Goal: Transaction & Acquisition: Purchase product/service

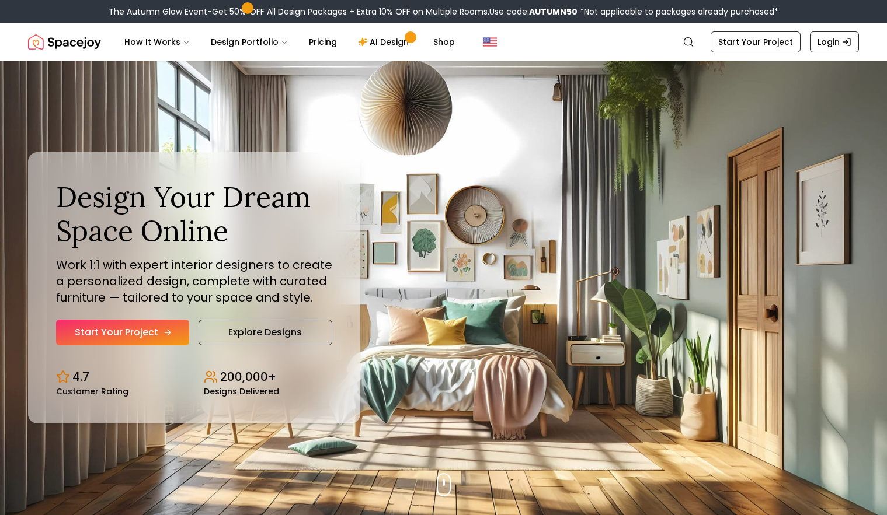
click at [139, 334] on link "Start Your Project" at bounding box center [122, 333] width 133 height 26
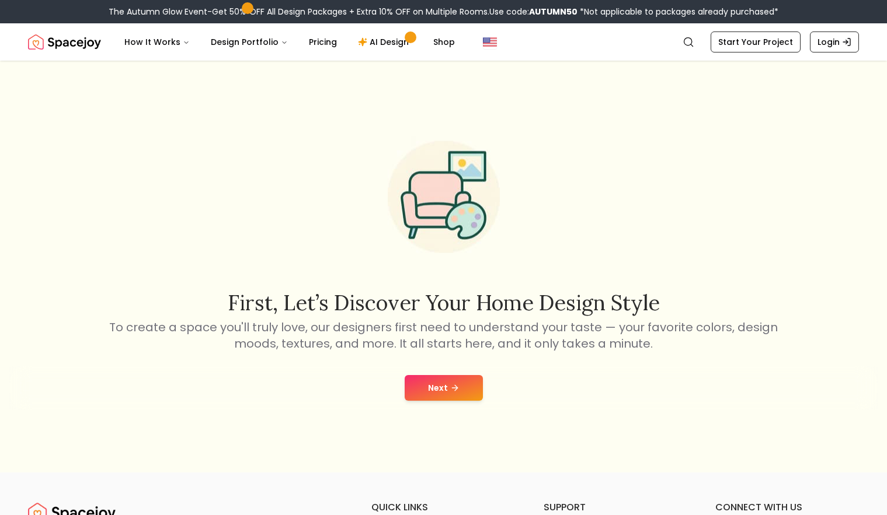
click at [433, 389] on button "Next" at bounding box center [444, 388] width 78 height 26
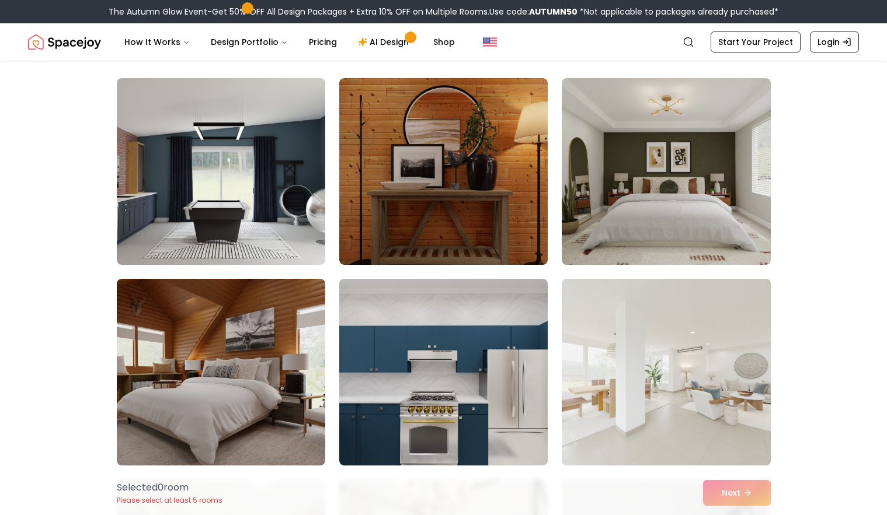
scroll to position [81, 0]
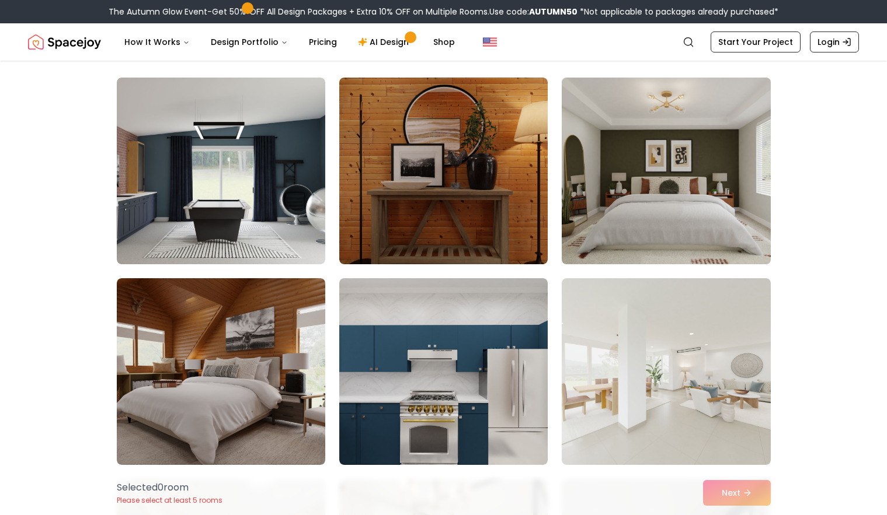
click at [689, 173] on img at bounding box center [665, 171] width 219 height 196
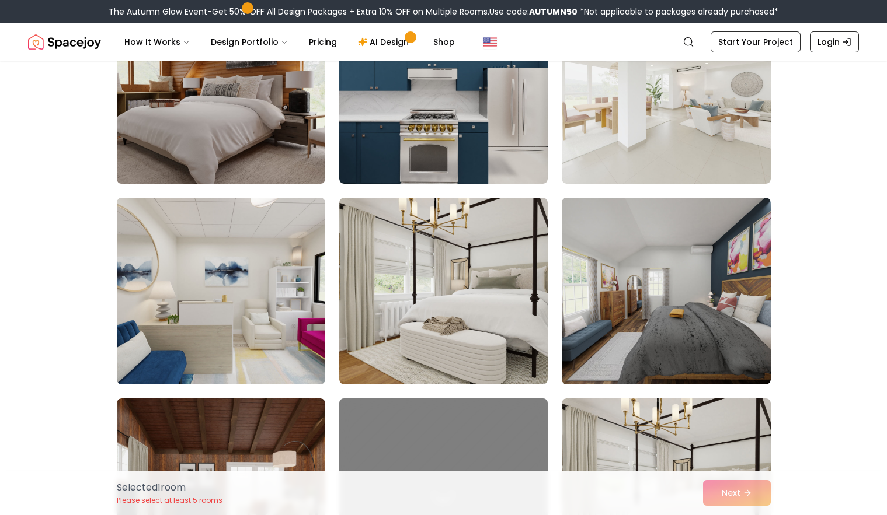
scroll to position [363, 0]
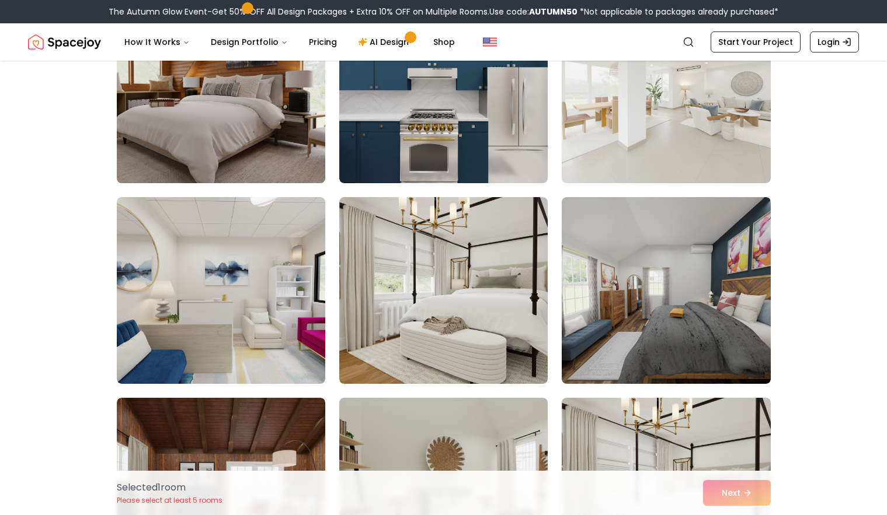
click at [260, 107] on img at bounding box center [220, 90] width 219 height 196
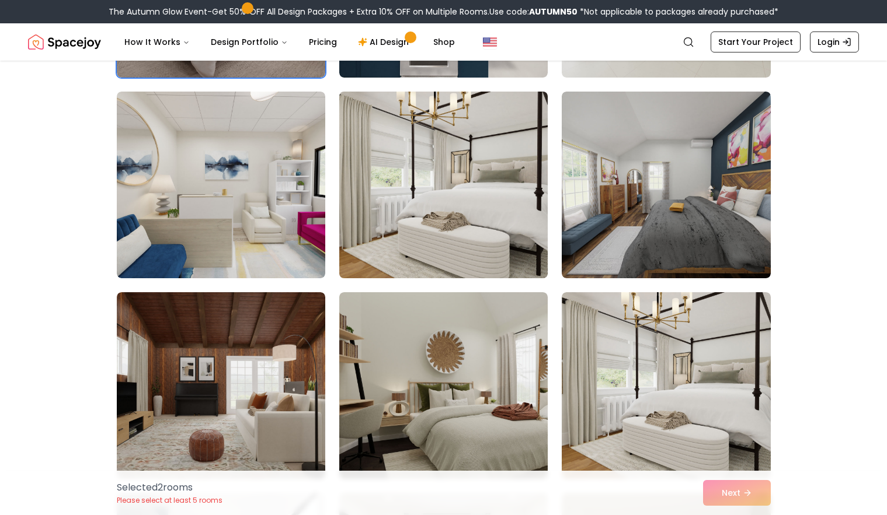
scroll to position [474, 0]
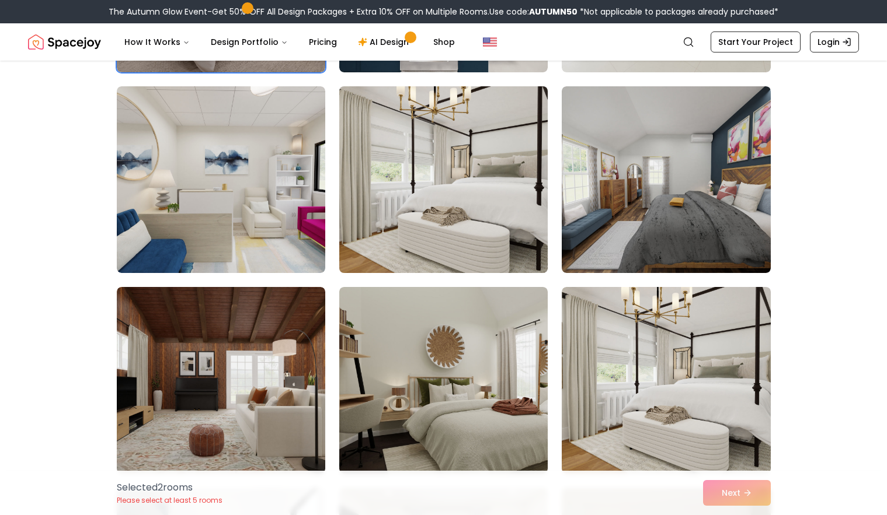
click at [396, 231] on img at bounding box center [443, 180] width 219 height 196
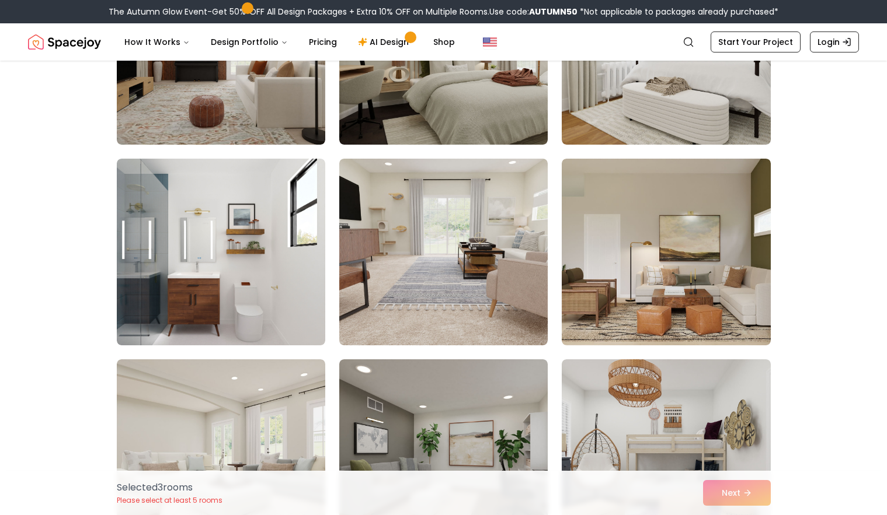
scroll to position [807, 0]
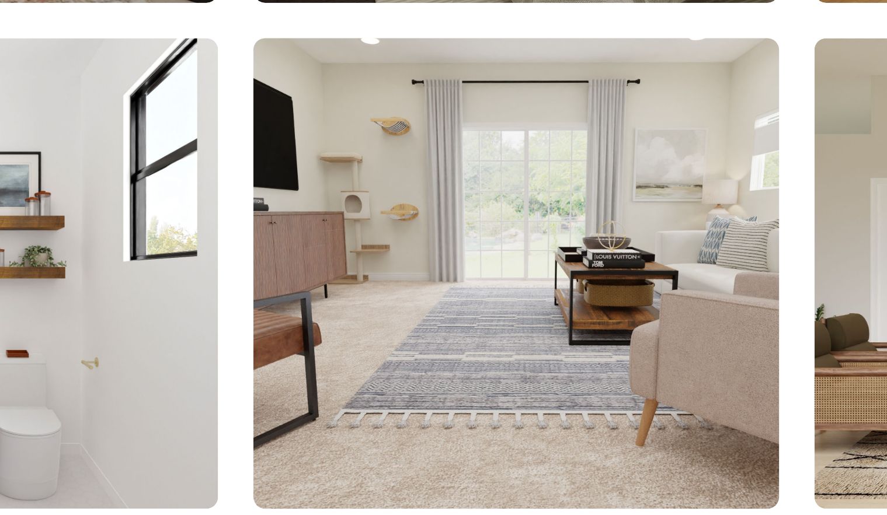
click at [397, 285] on img at bounding box center [443, 248] width 219 height 196
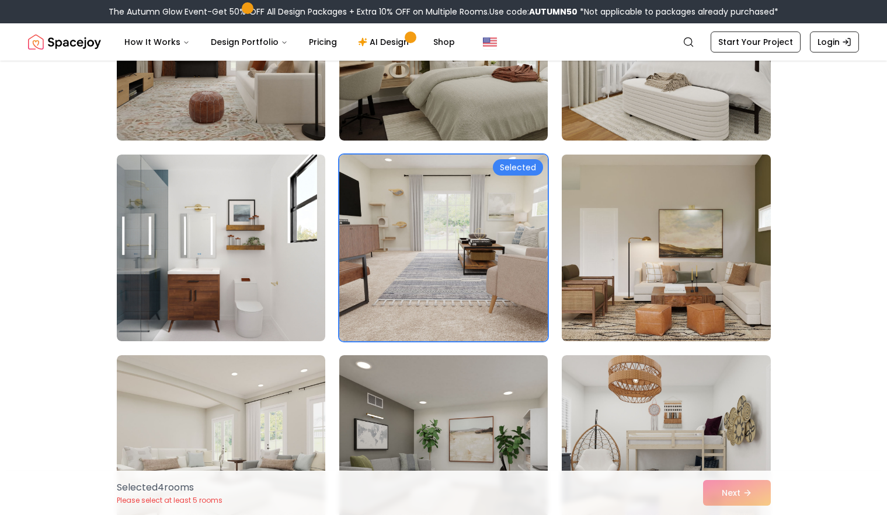
click at [662, 241] on img at bounding box center [665, 248] width 219 height 196
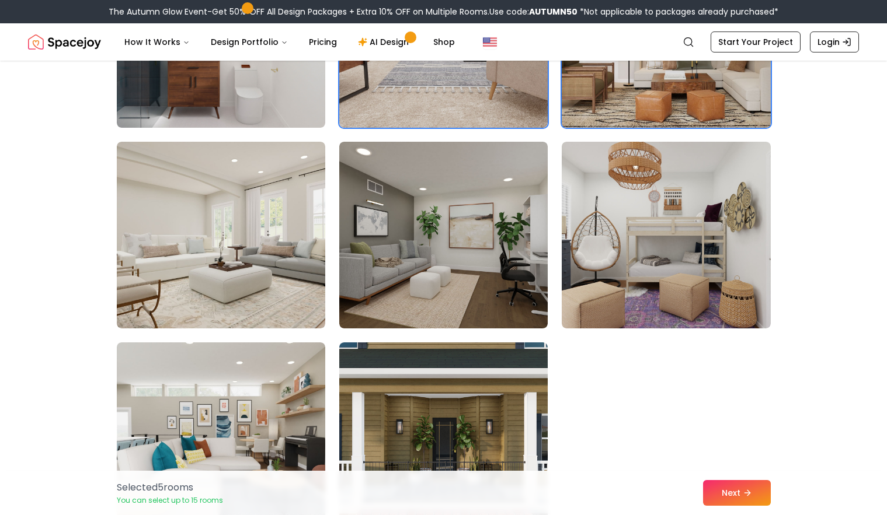
scroll to position [1057, 0]
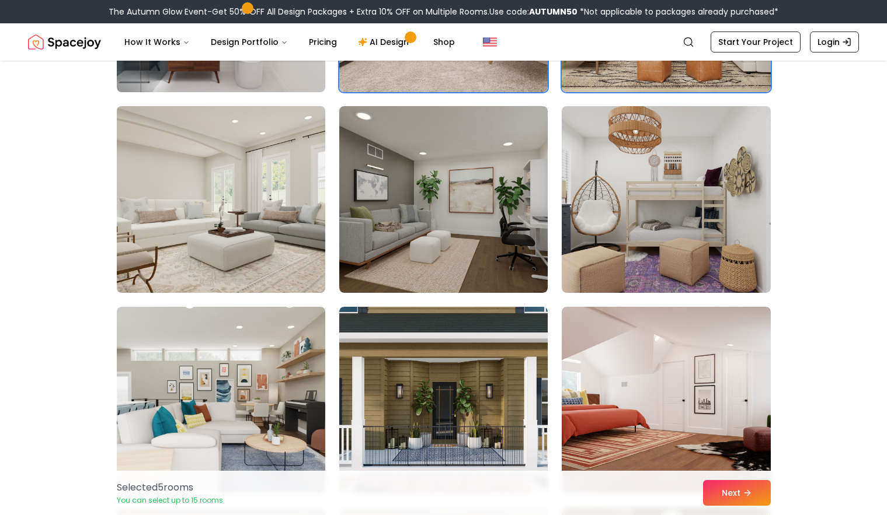
click at [194, 174] on img at bounding box center [220, 200] width 219 height 196
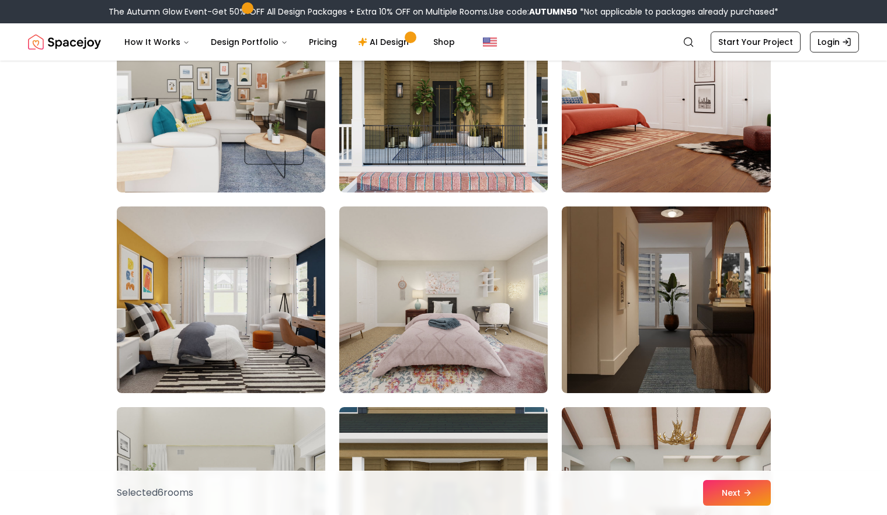
scroll to position [1359, 0]
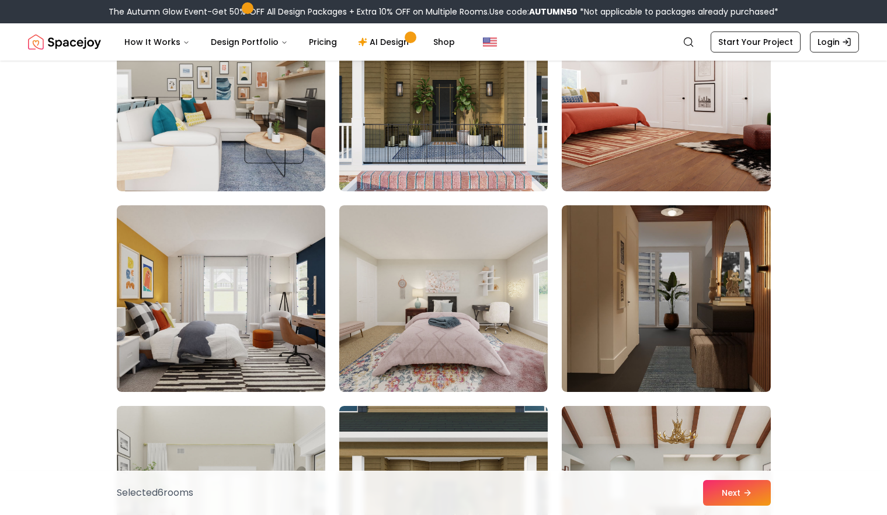
click at [674, 280] on img at bounding box center [666, 298] width 208 height 187
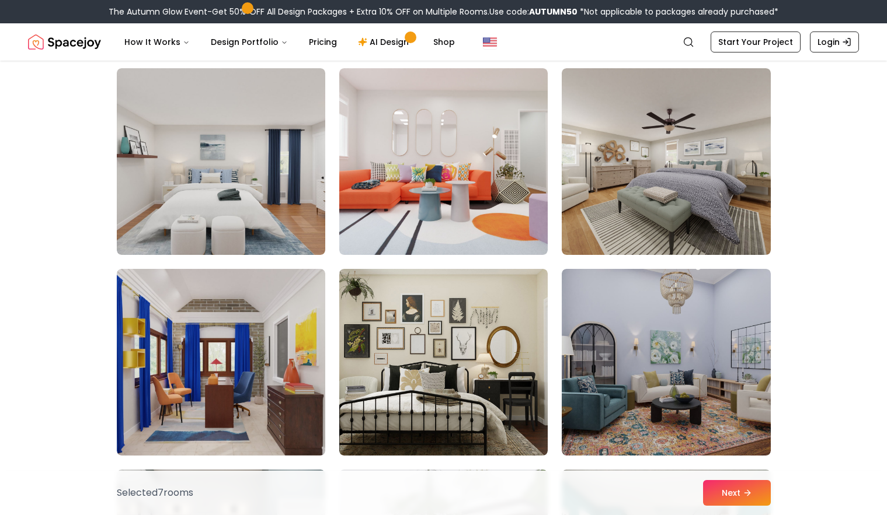
scroll to position [1897, 0]
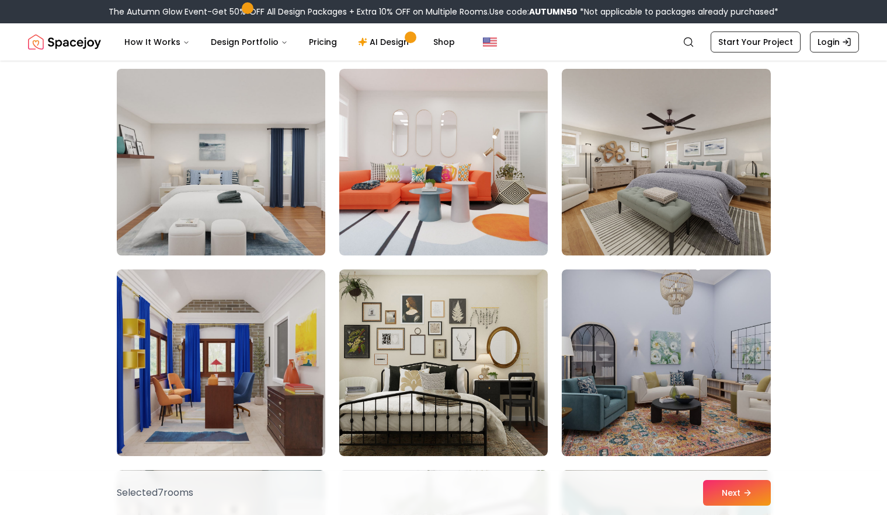
click at [143, 165] on img at bounding box center [220, 162] width 219 height 196
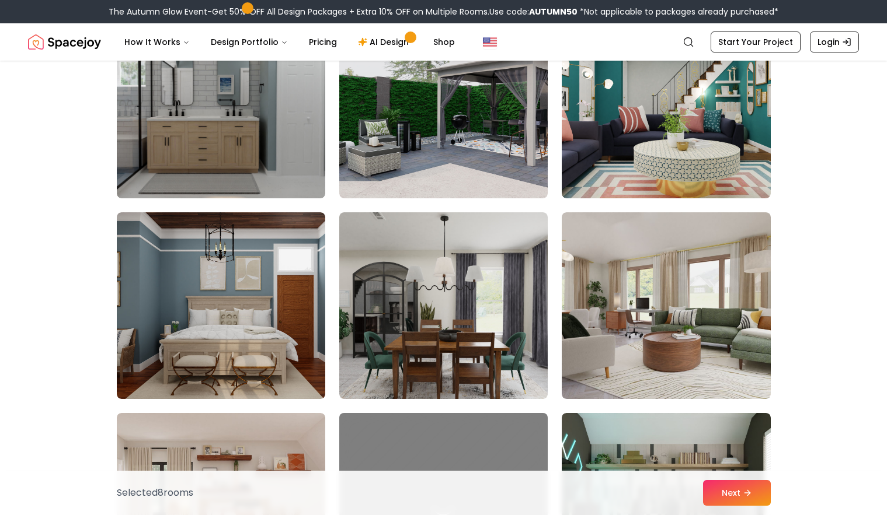
scroll to position [2357, 0]
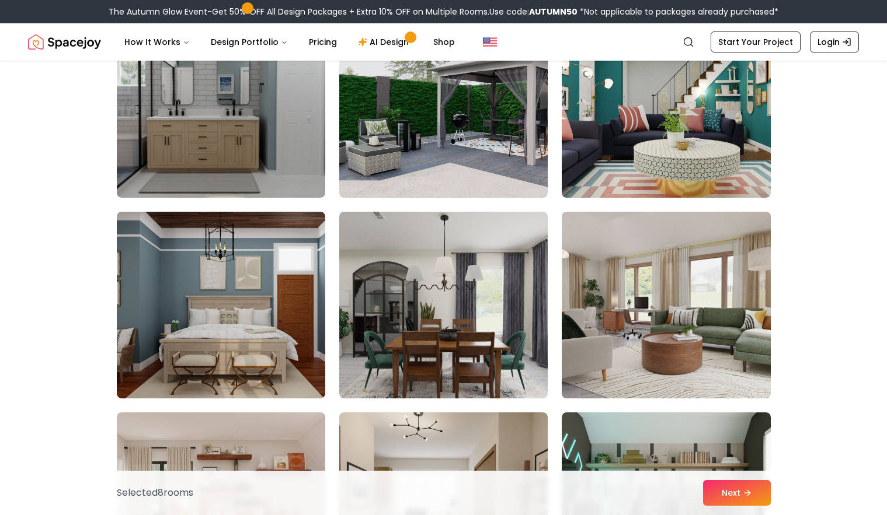
click at [680, 353] on img at bounding box center [665, 305] width 219 height 196
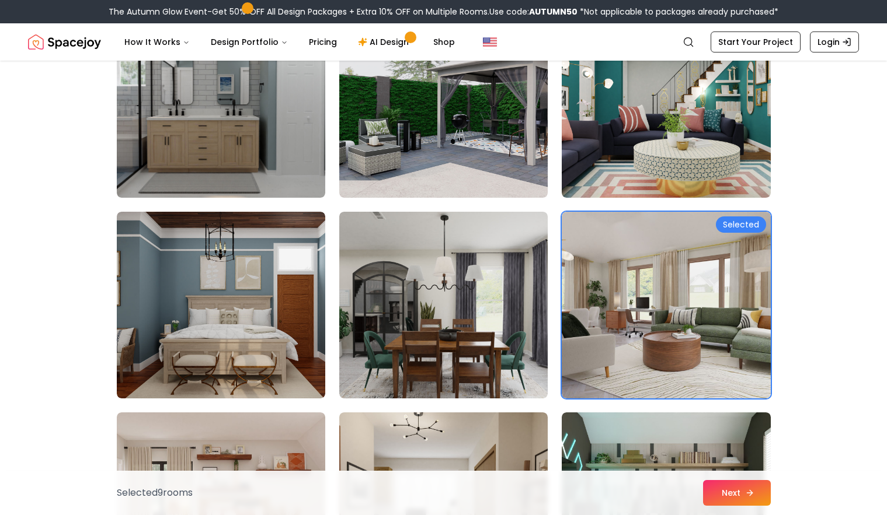
click at [728, 497] on button "Next" at bounding box center [737, 493] width 68 height 26
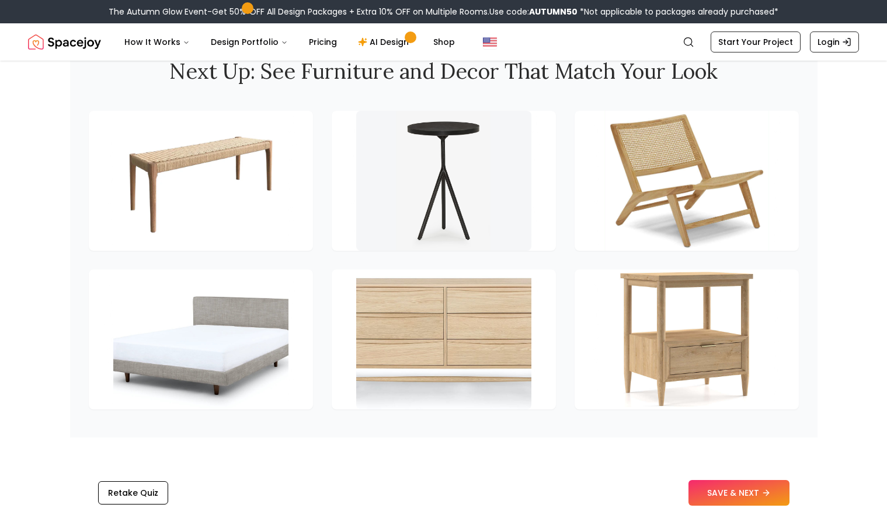
scroll to position [1763, 0]
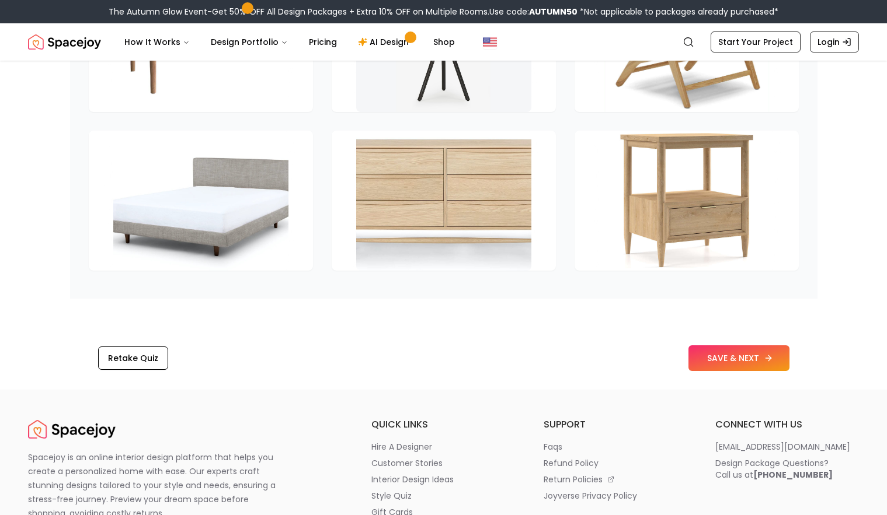
click at [743, 362] on button "SAVE & NEXT" at bounding box center [738, 359] width 101 height 26
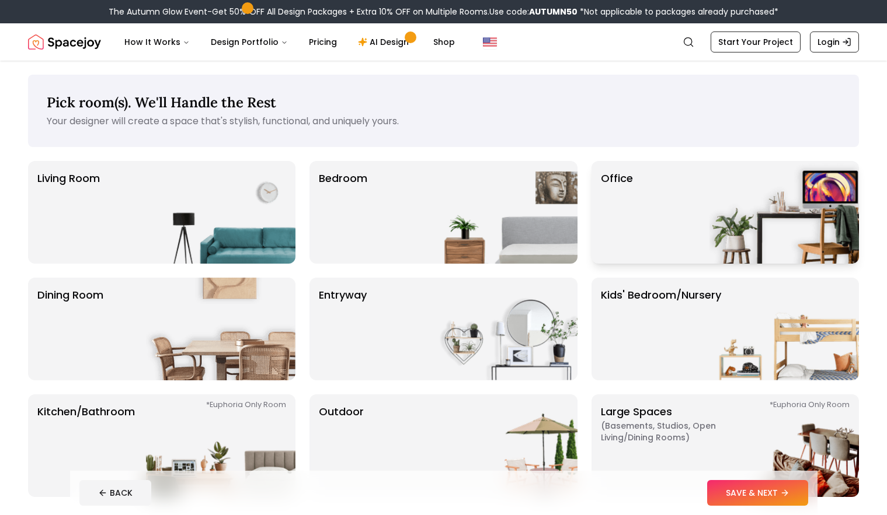
click at [649, 209] on div "Office" at bounding box center [724, 212] width 267 height 103
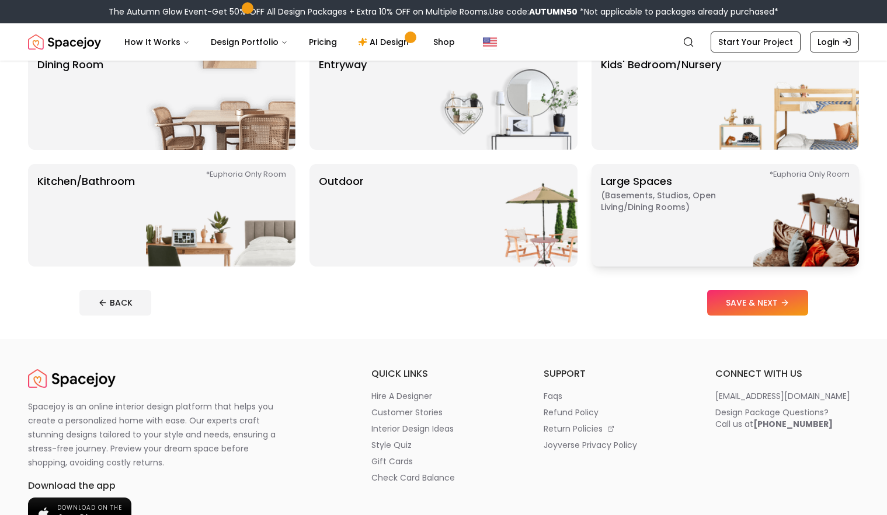
scroll to position [232, 0]
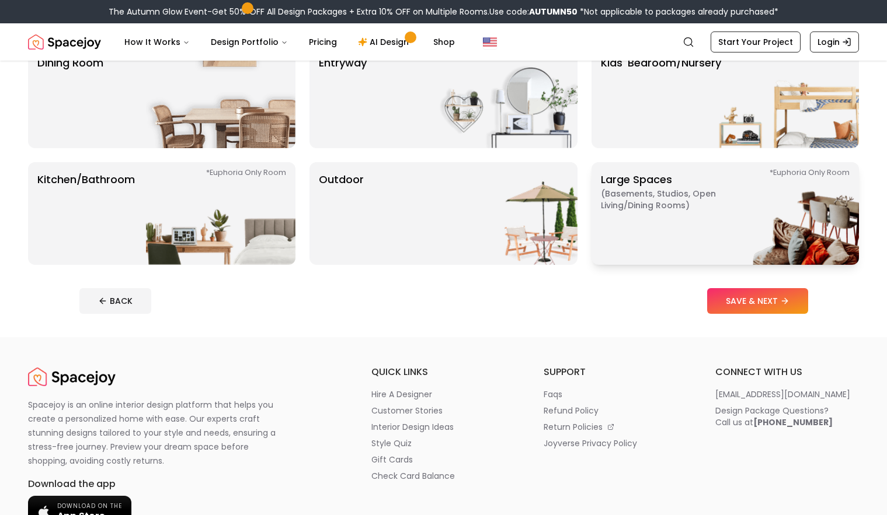
click at [700, 224] on p "Large Spaces ( Basements, Studios, Open living/dining rooms ) *Euphoria Only Ro…" at bounding box center [674, 214] width 146 height 84
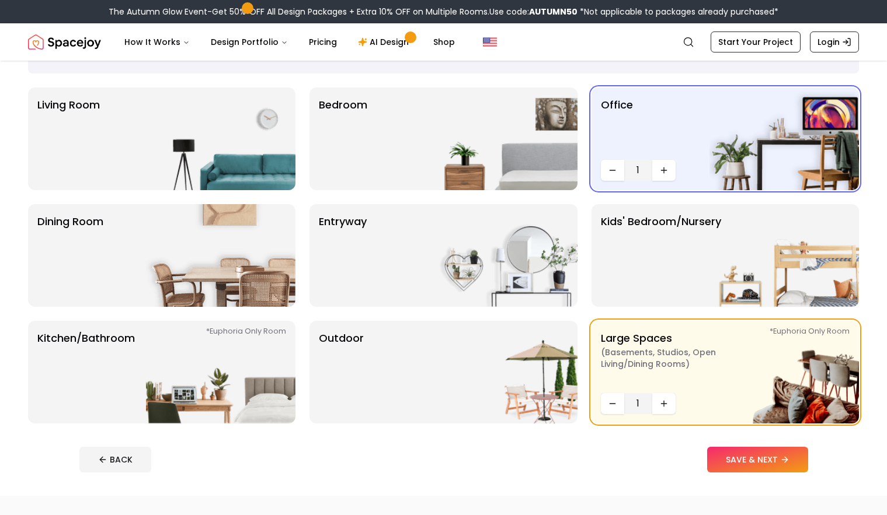
scroll to position [75, 0]
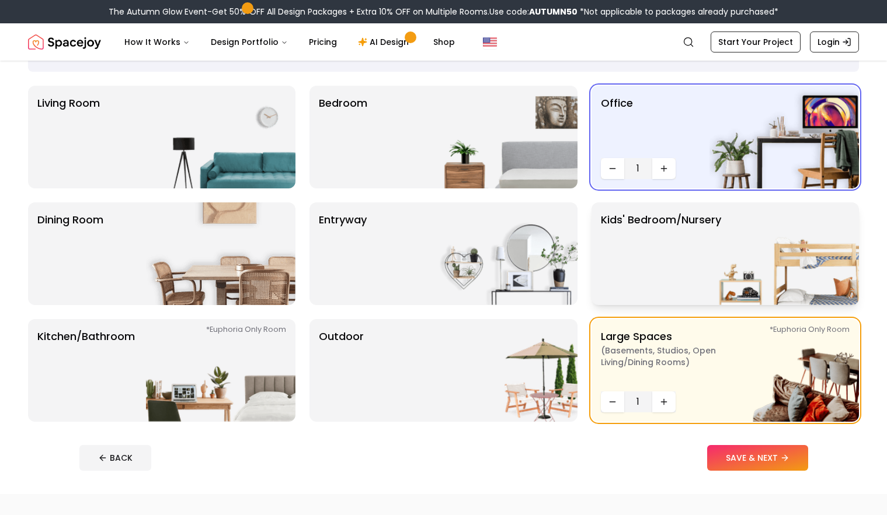
click at [702, 244] on p "Kids' Bedroom/Nursery" at bounding box center [661, 254] width 120 height 84
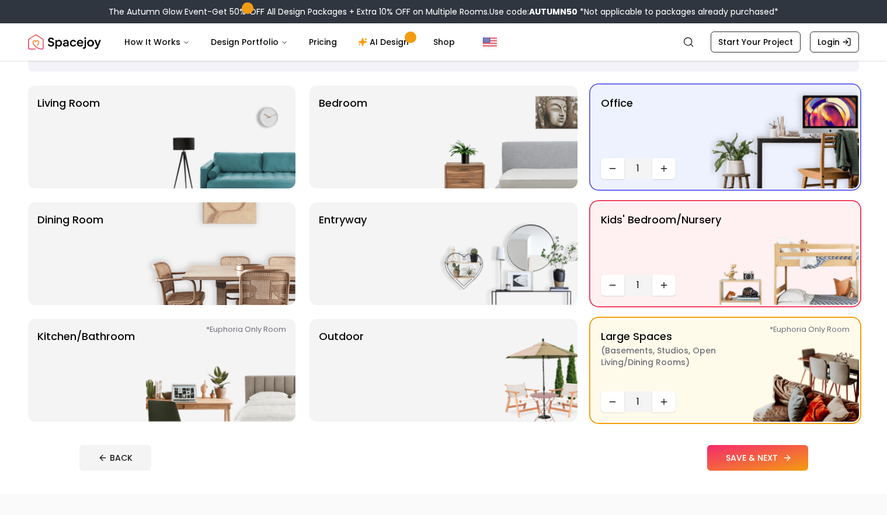
click at [722, 464] on button "SAVE & NEXT" at bounding box center [757, 458] width 101 height 26
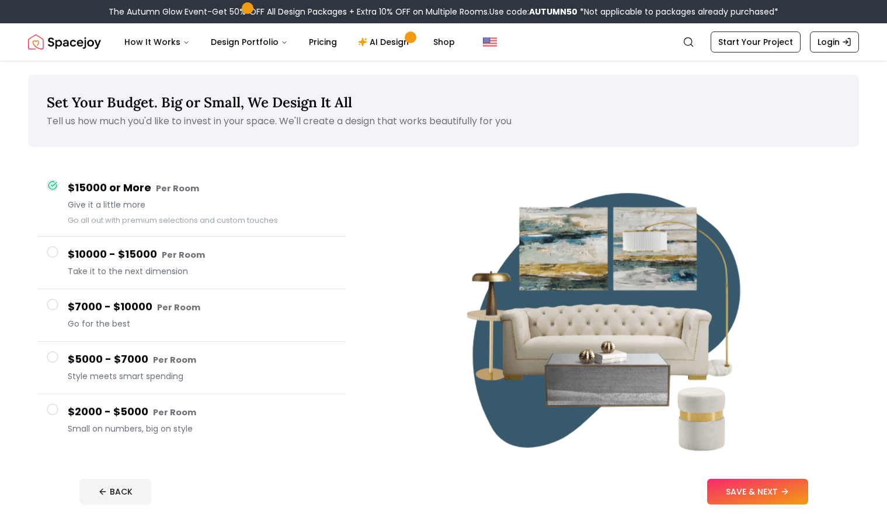
click at [56, 308] on span at bounding box center [53, 305] width 12 height 12
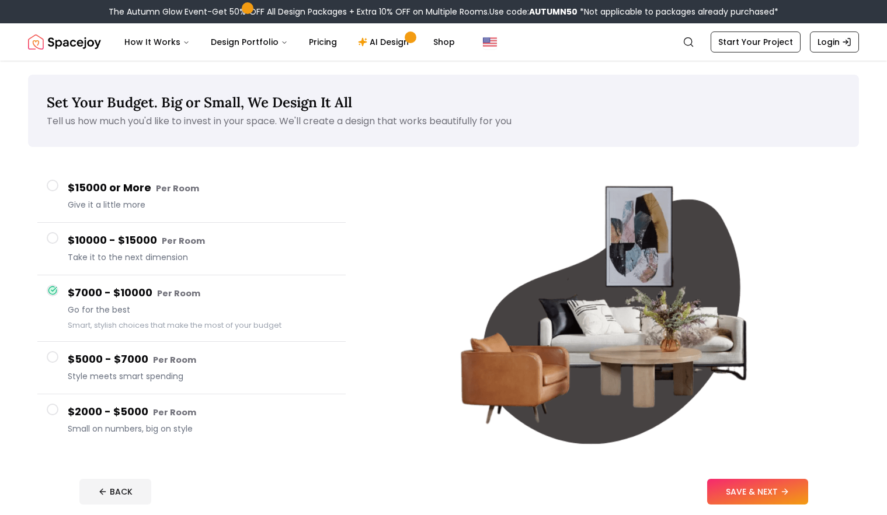
click at [50, 358] on span at bounding box center [53, 357] width 12 height 12
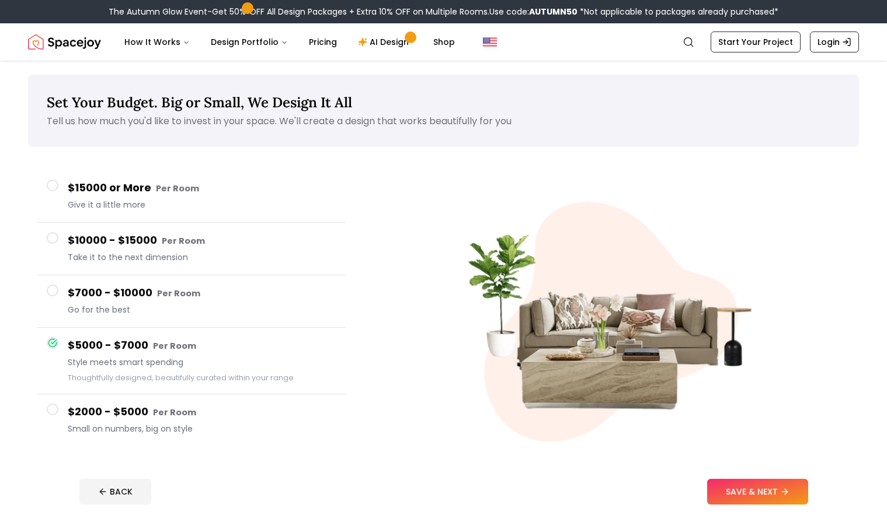
click at [55, 292] on span at bounding box center [53, 291] width 12 height 12
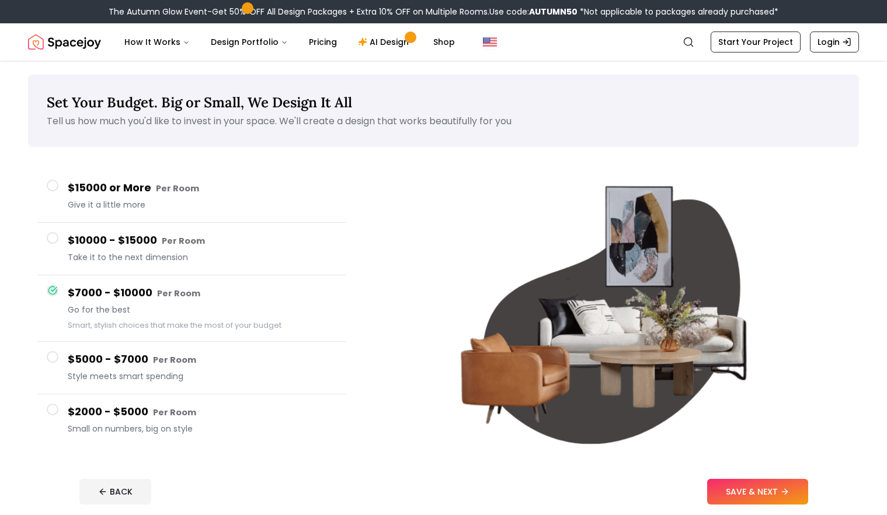
click at [54, 358] on span at bounding box center [53, 357] width 12 height 12
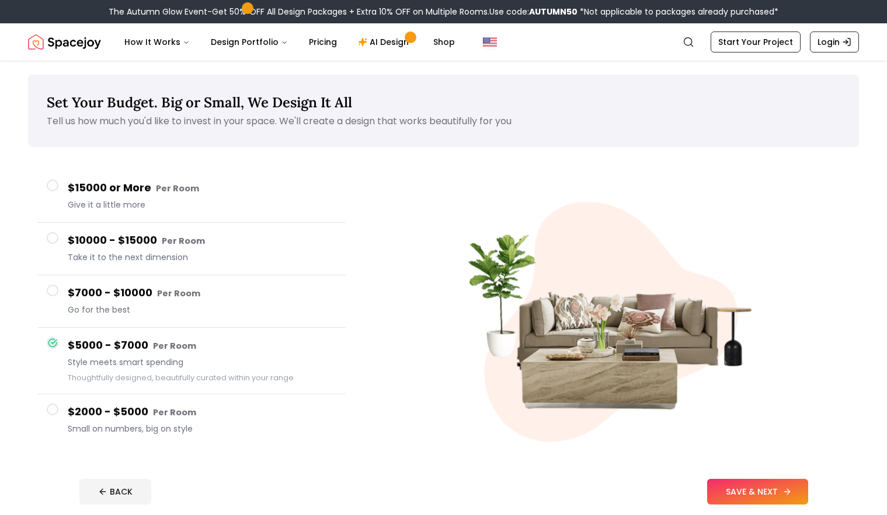
click at [759, 497] on button "SAVE & NEXT" at bounding box center [757, 492] width 101 height 26
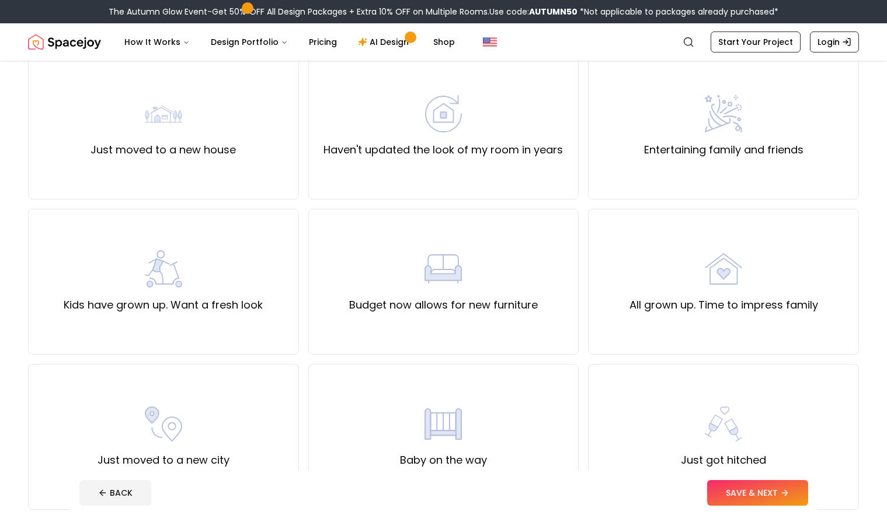
scroll to position [111, 0]
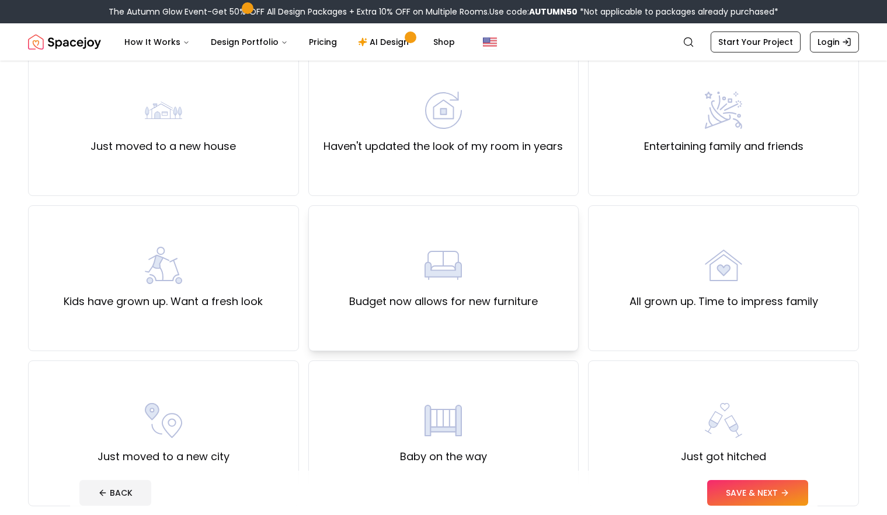
click at [536, 256] on div "Budget now allows for new furniture" at bounding box center [443, 278] width 189 height 63
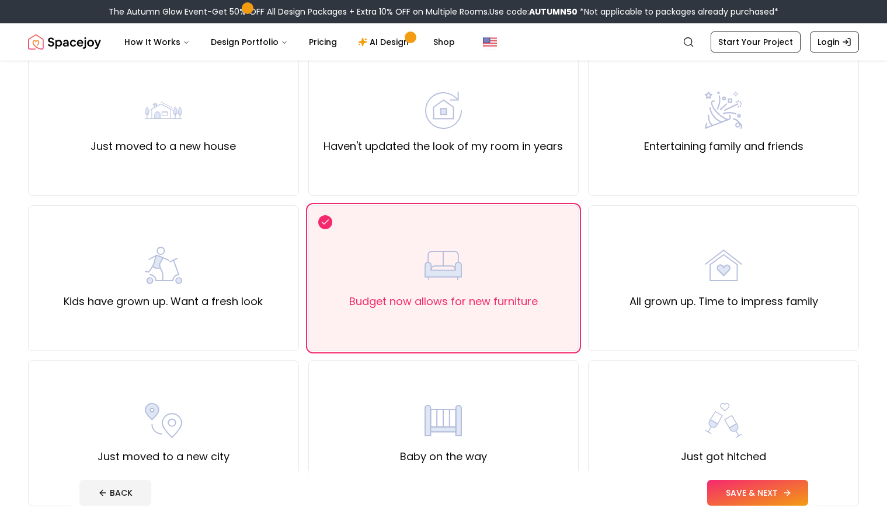
click at [732, 497] on button "SAVE & NEXT" at bounding box center [757, 493] width 101 height 26
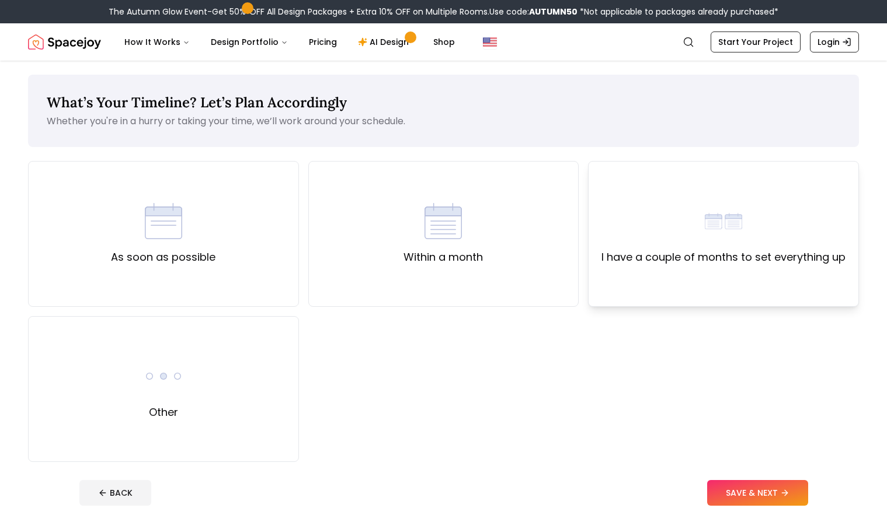
click at [713, 291] on div "I have a couple of months to set everything up" at bounding box center [723, 234] width 271 height 146
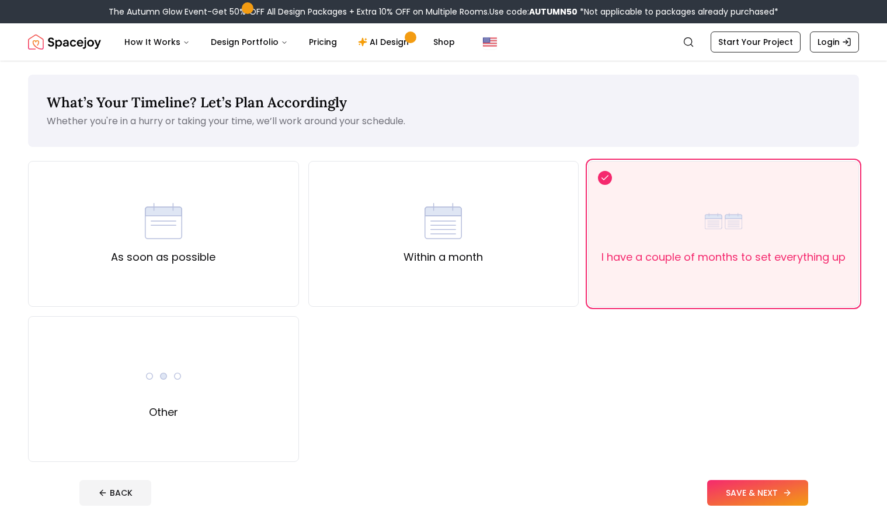
click at [747, 491] on button "SAVE & NEXT" at bounding box center [757, 493] width 101 height 26
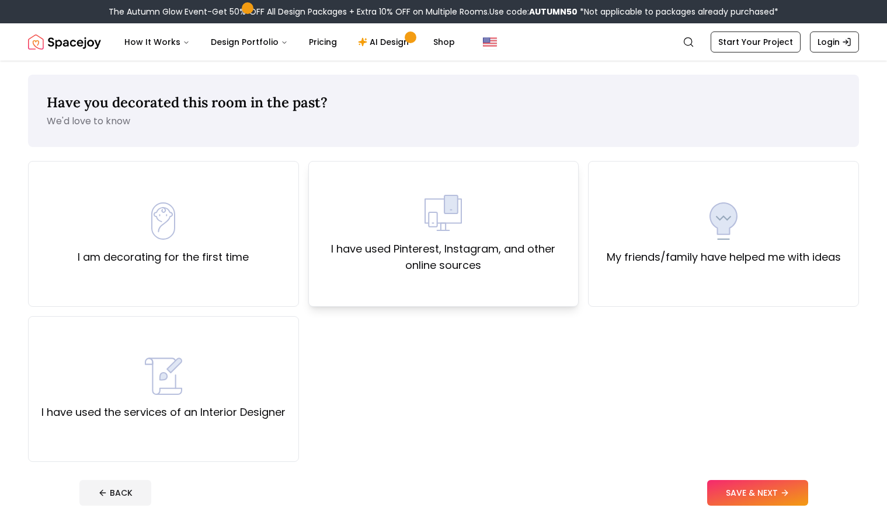
click at [525, 262] on label "I have used Pinterest, Instagram, and other online sources" at bounding box center [443, 257] width 251 height 33
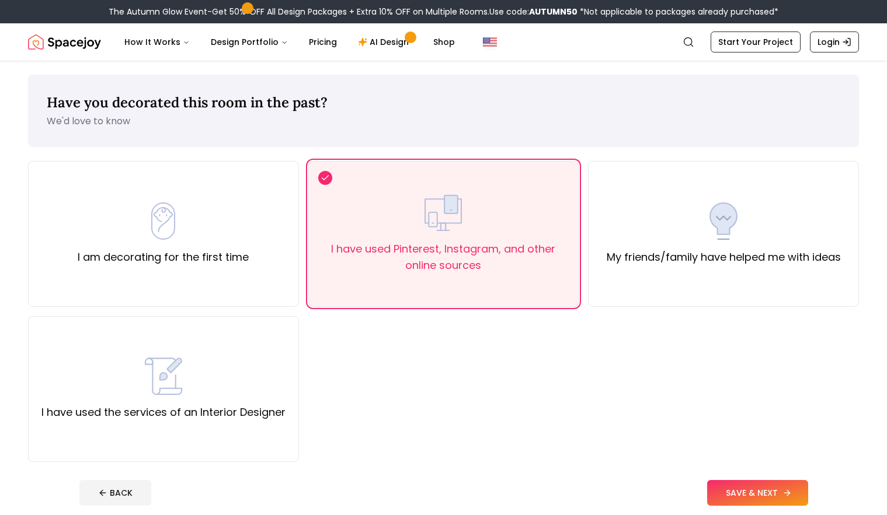
click at [719, 495] on button "SAVE & NEXT" at bounding box center [757, 493] width 101 height 26
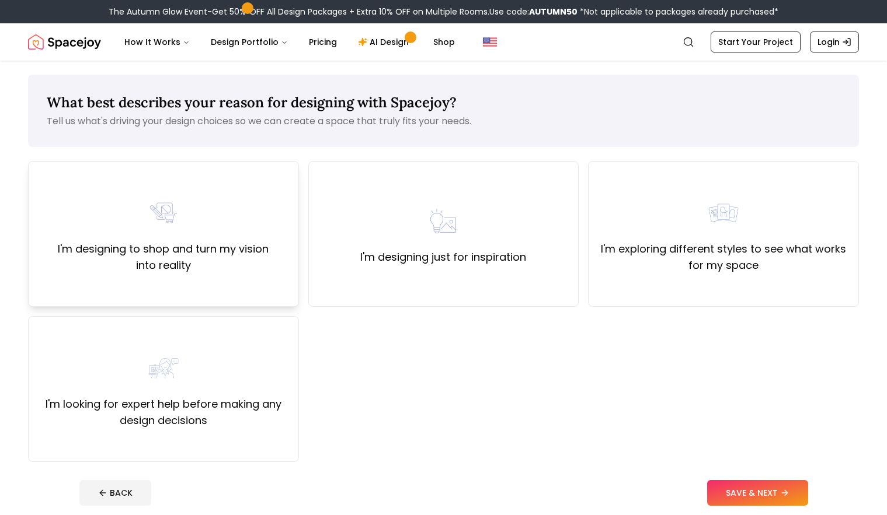
click at [229, 272] on label "I'm designing to shop and turn my vision into reality" at bounding box center [163, 257] width 251 height 33
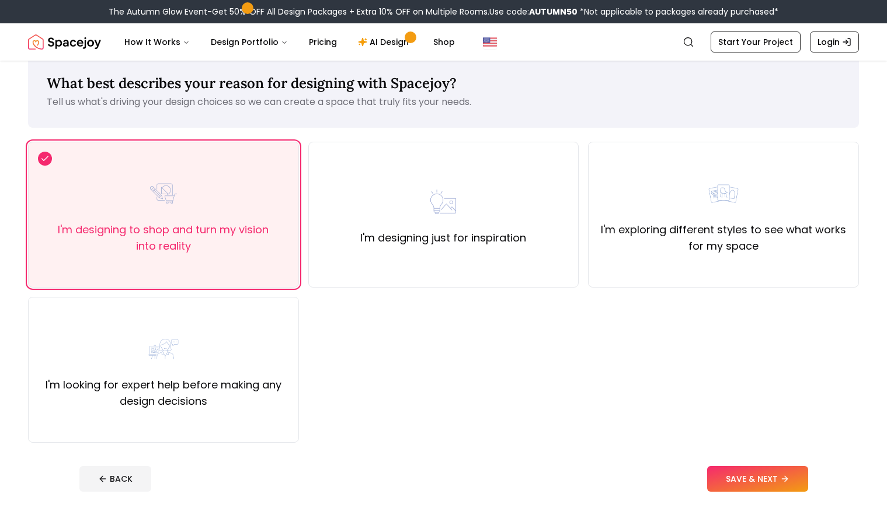
scroll to position [23, 0]
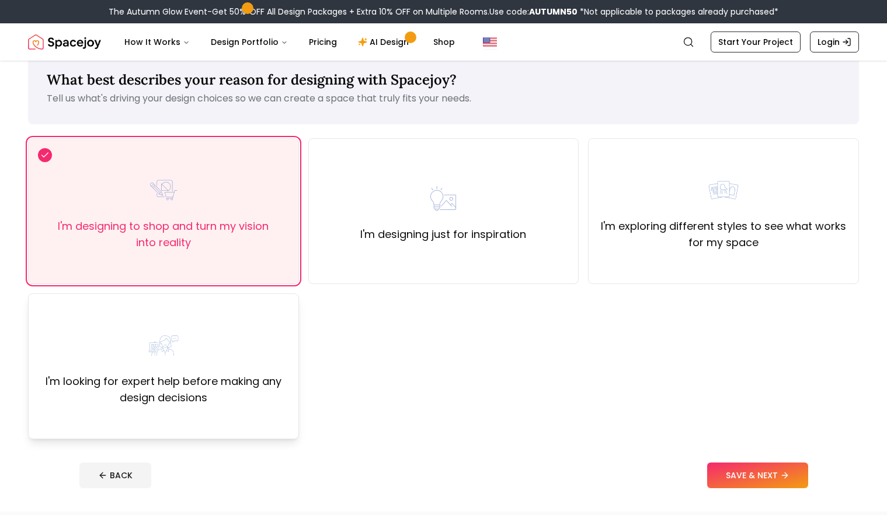
click at [241, 333] on div "I'm looking for expert help before making any design decisions" at bounding box center [163, 366] width 251 height 79
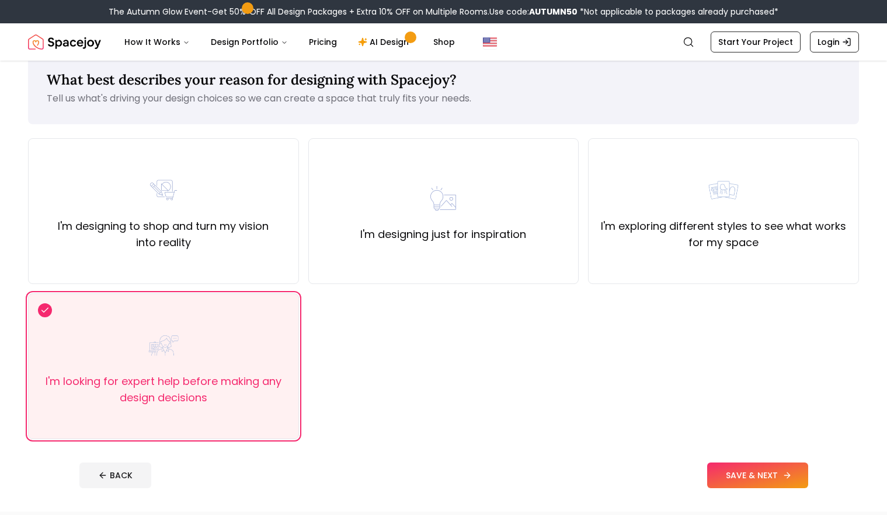
click at [731, 475] on button "SAVE & NEXT" at bounding box center [757, 476] width 101 height 26
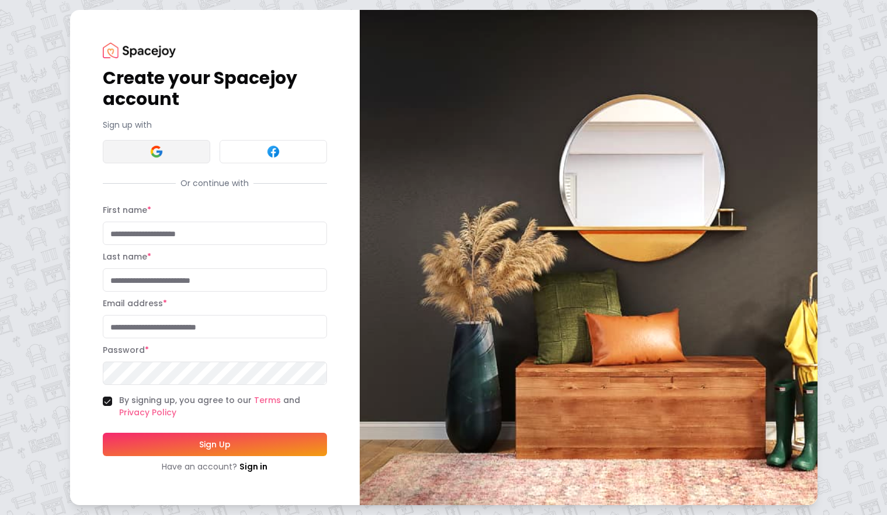
click at [159, 152] on img at bounding box center [156, 152] width 14 height 14
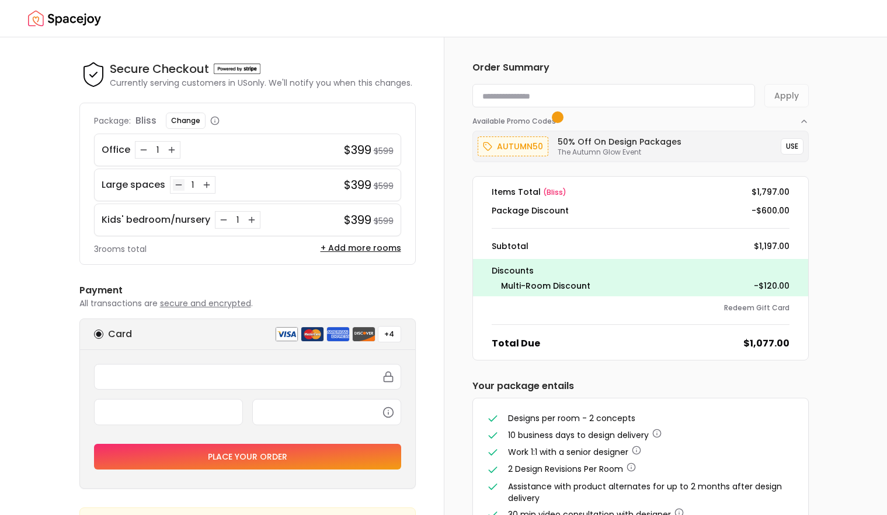
click at [175, 187] on icon "Decrease quantity for Large spaces" at bounding box center [178, 184] width 9 height 9
